Goal: Task Accomplishment & Management: Manage account settings

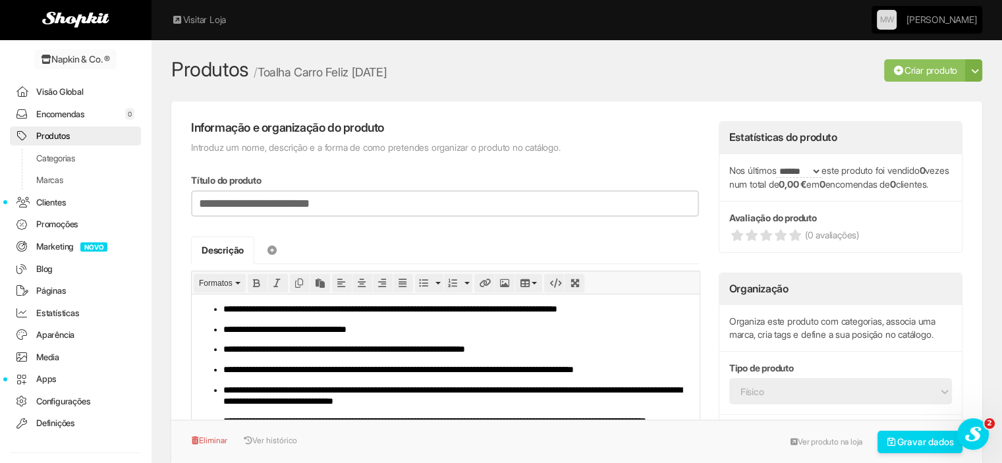
click at [75, 134] on link "Produtos" at bounding box center [75, 135] width 131 height 19
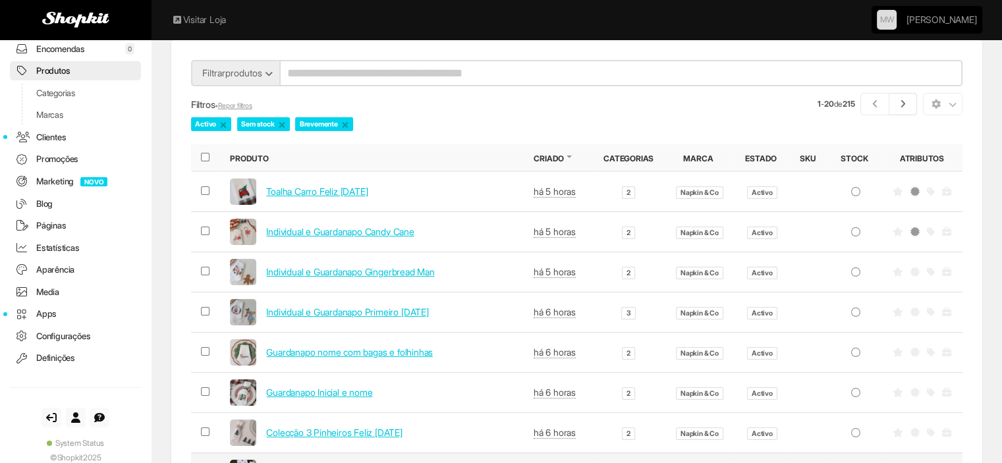
scroll to position [88, 0]
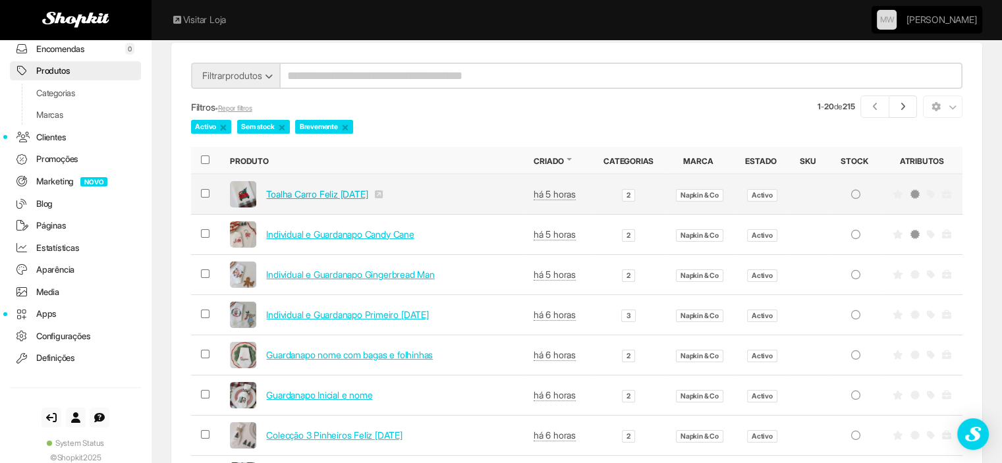
click at [323, 193] on link "Toalha Carro Feliz [DATE]" at bounding box center [316, 193] width 101 height 11
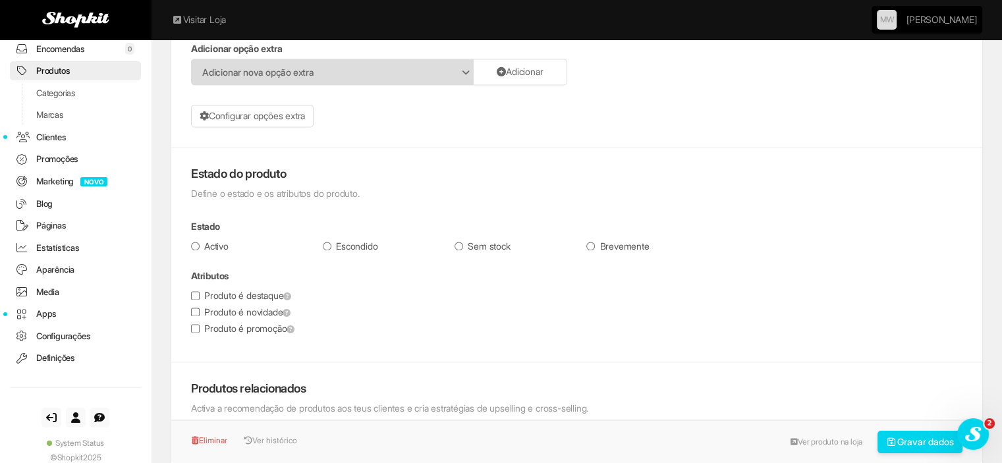
scroll to position [1927, 0]
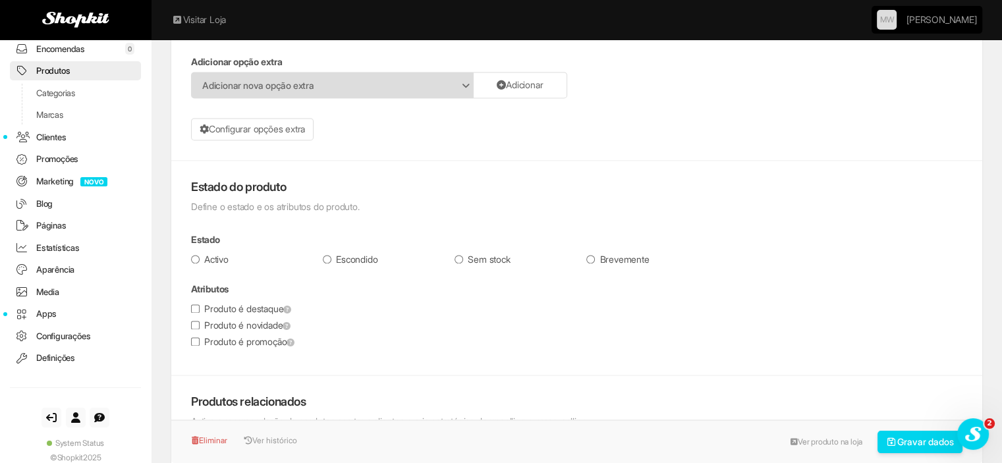
click at [215, 320] on label "Produto é novidade" at bounding box center [240, 325] width 99 height 13
click at [913, 450] on button "Gravar dados" at bounding box center [920, 442] width 86 height 22
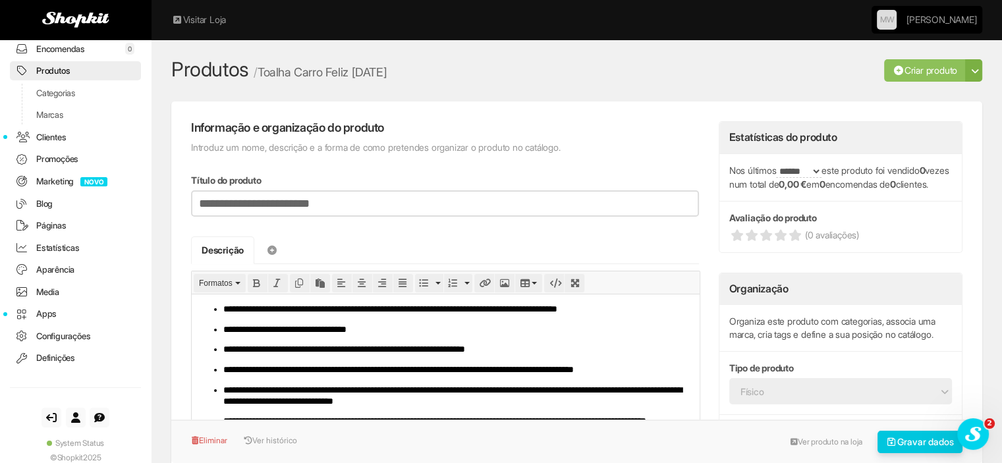
click at [889, 449] on button "Gravar dados" at bounding box center [920, 442] width 86 height 22
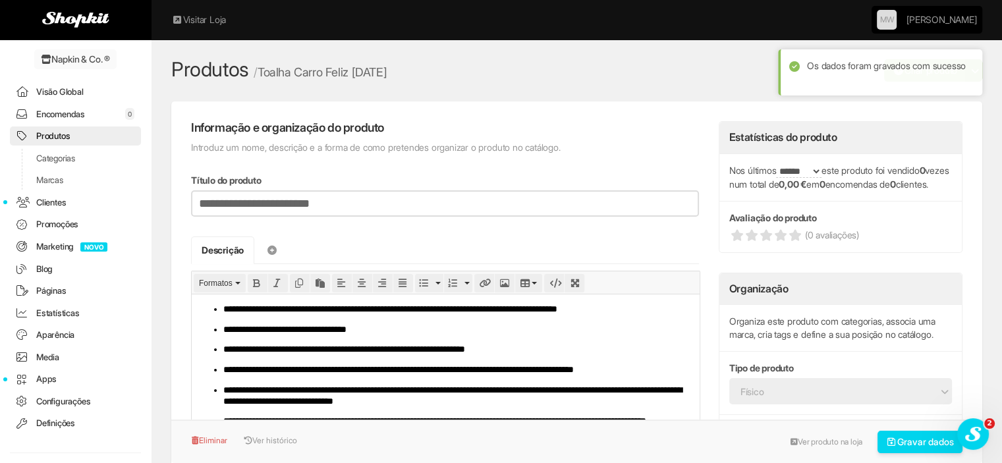
click at [78, 131] on link "Produtos" at bounding box center [75, 135] width 131 height 19
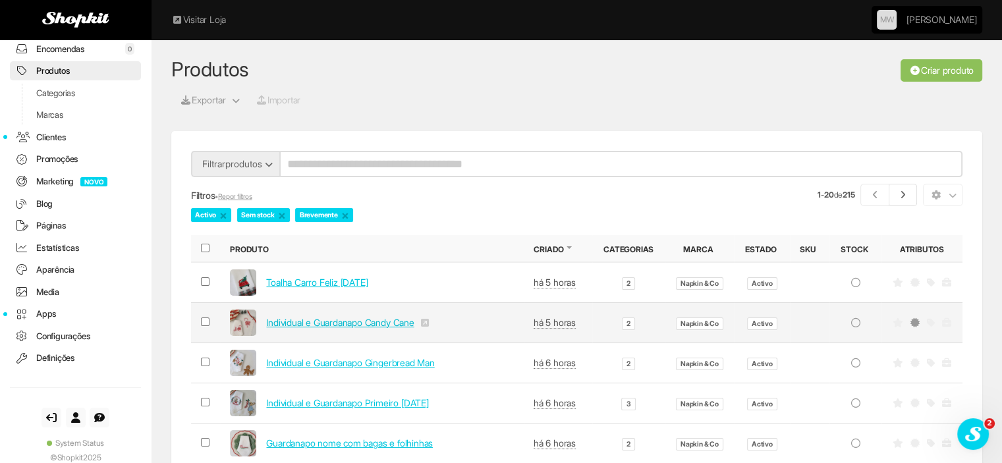
click at [341, 325] on link "Individual e Guardanapo Candy Cane" at bounding box center [340, 322] width 148 height 11
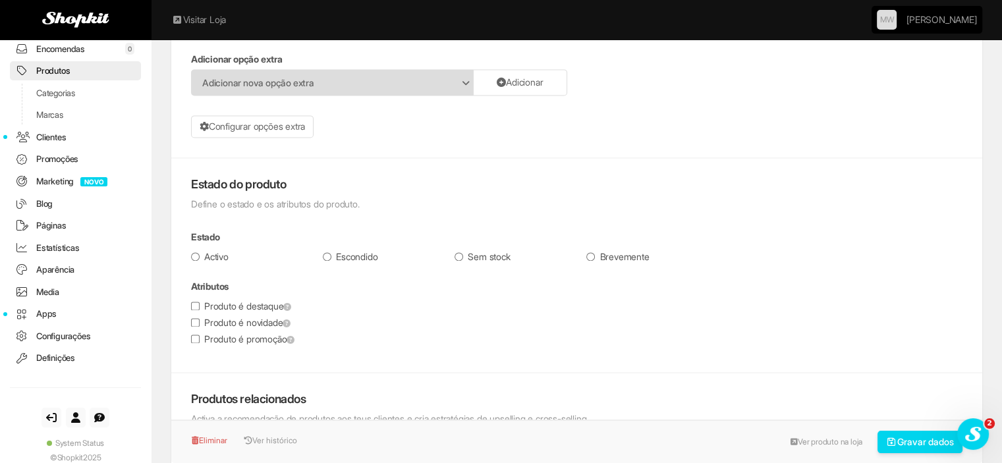
scroll to position [2042, 0]
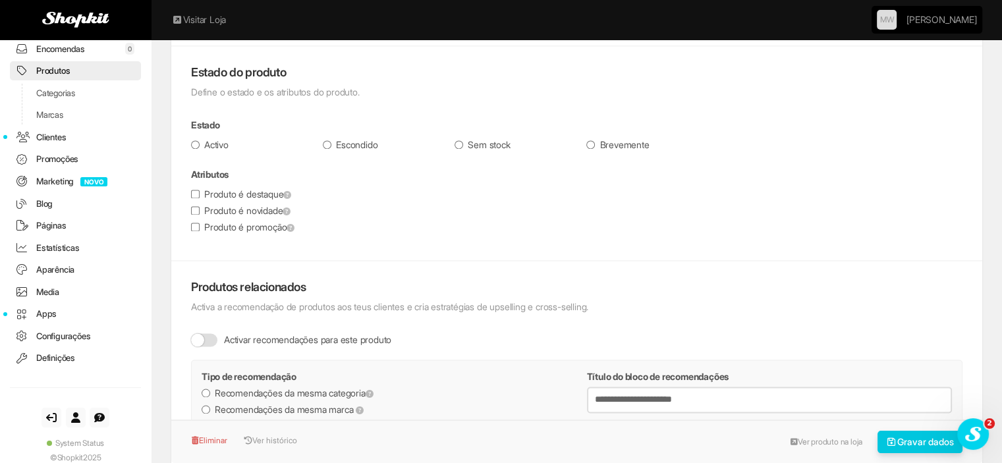
click at [909, 442] on button "Gravar dados" at bounding box center [920, 442] width 86 height 22
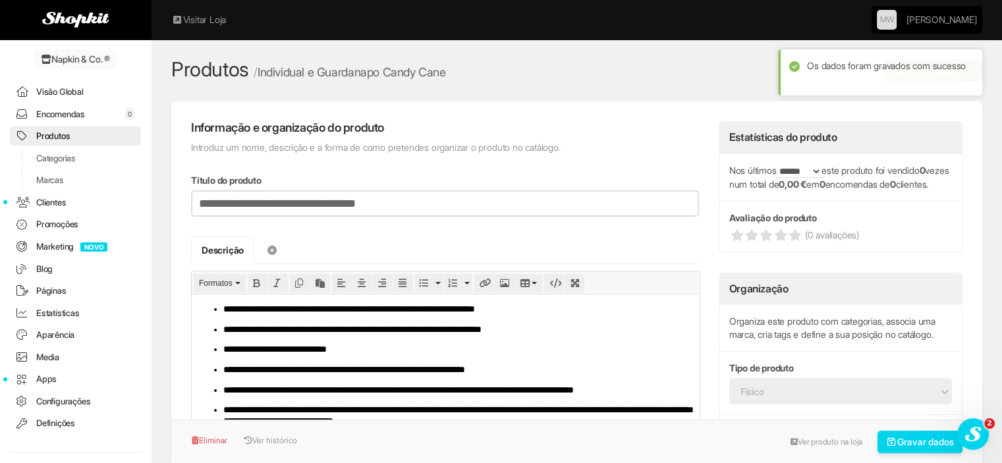
click at [55, 134] on link "Produtos" at bounding box center [75, 135] width 131 height 19
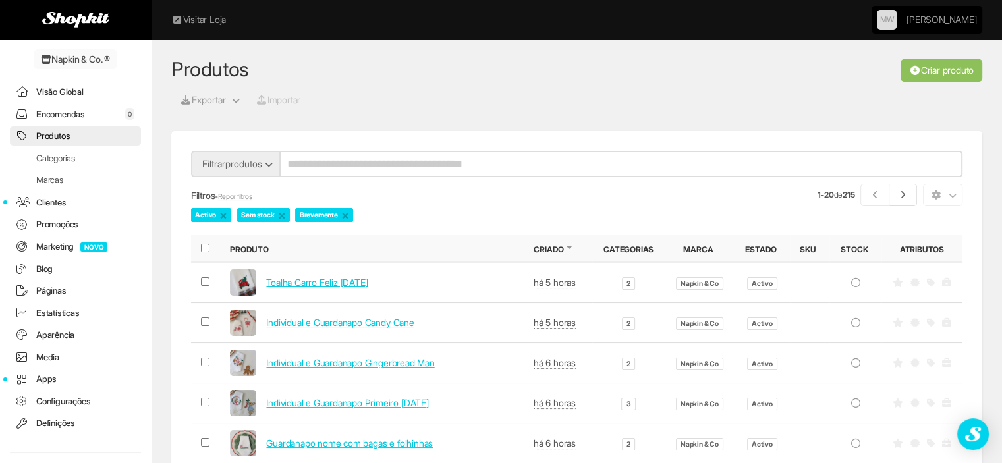
scroll to position [65, 0]
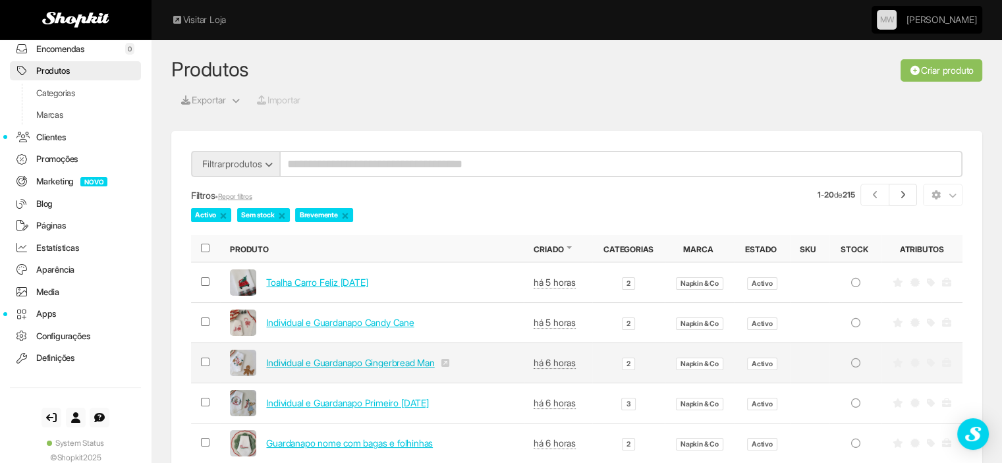
click at [335, 360] on link "Individual e Guardanapo Gingerbread Man" at bounding box center [350, 362] width 168 height 11
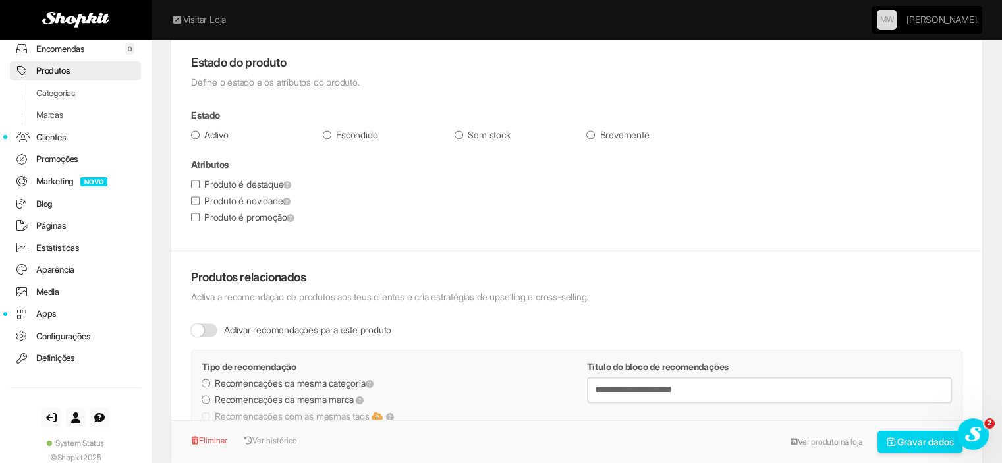
scroll to position [1927, 0]
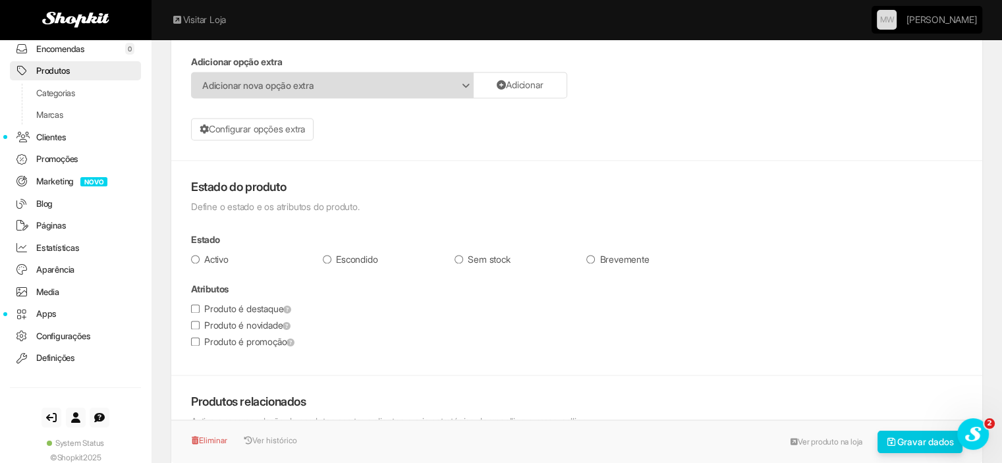
click at [907, 435] on button "Gravar dados" at bounding box center [920, 442] width 86 height 22
